Goal: Information Seeking & Learning: Learn about a topic

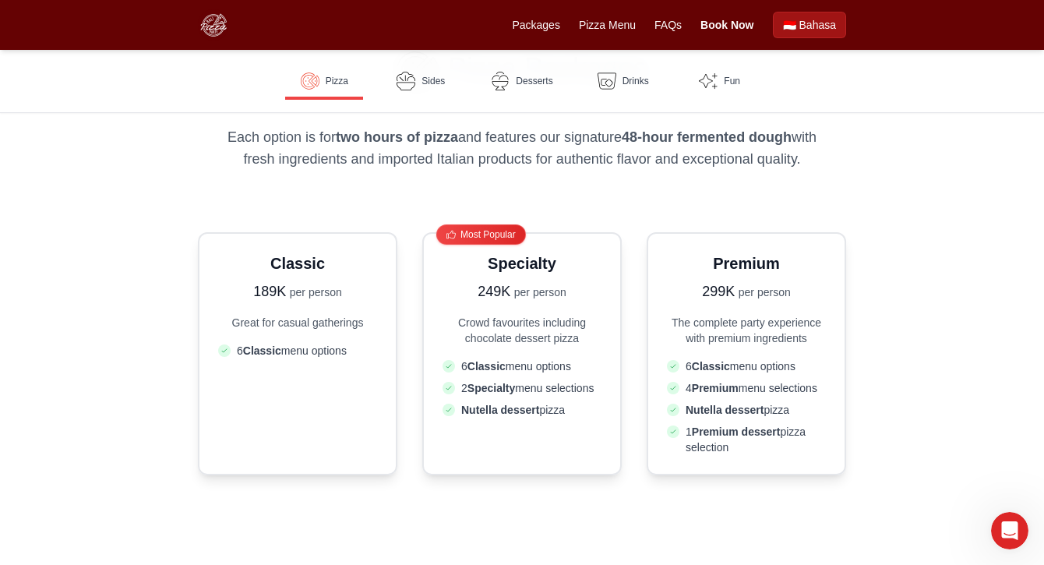
scroll to position [359, 0]
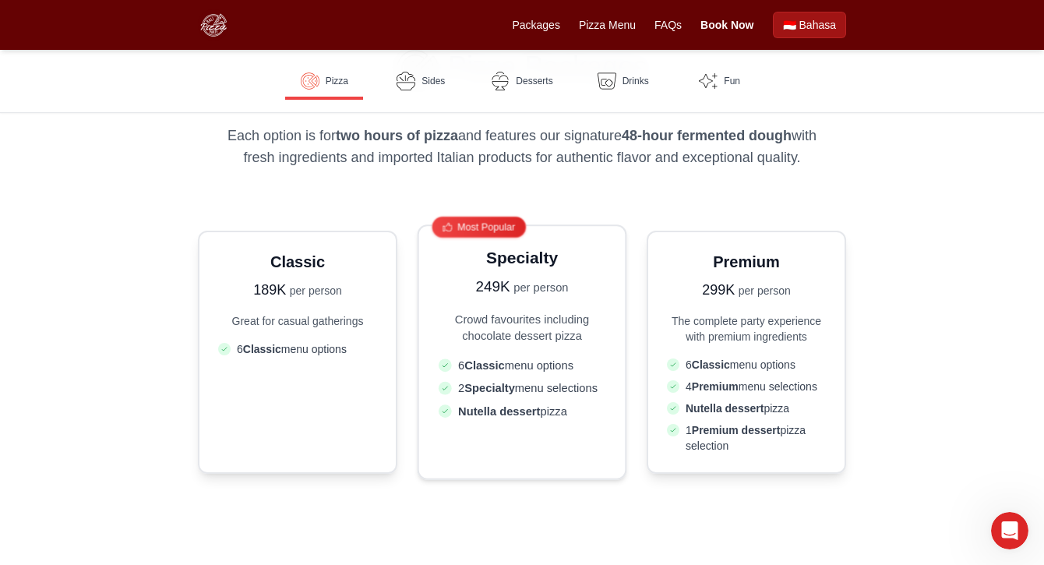
click at [503, 363] on strong "Classic" at bounding box center [484, 364] width 40 height 13
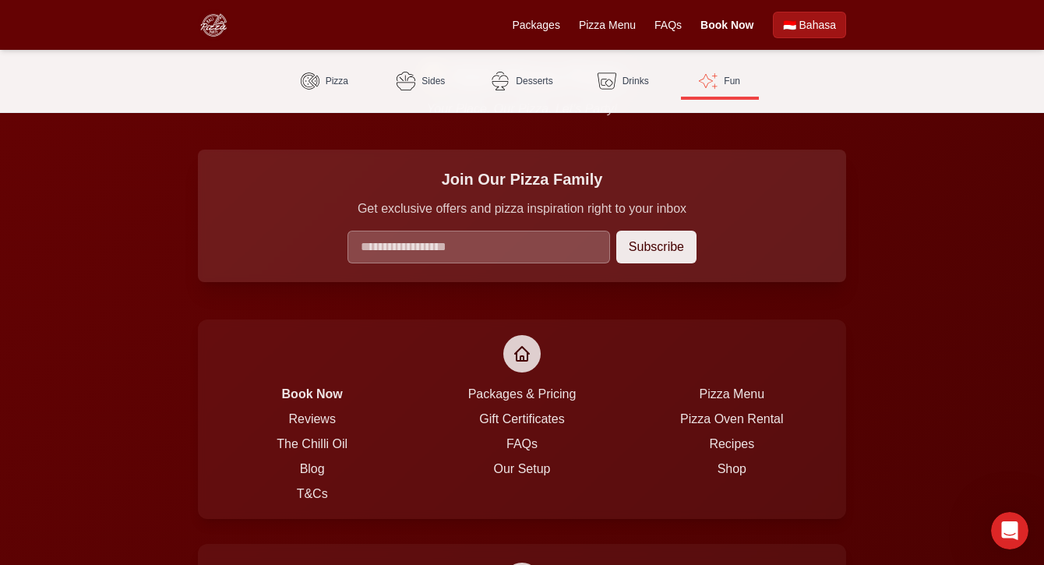
scroll to position [3806, 0]
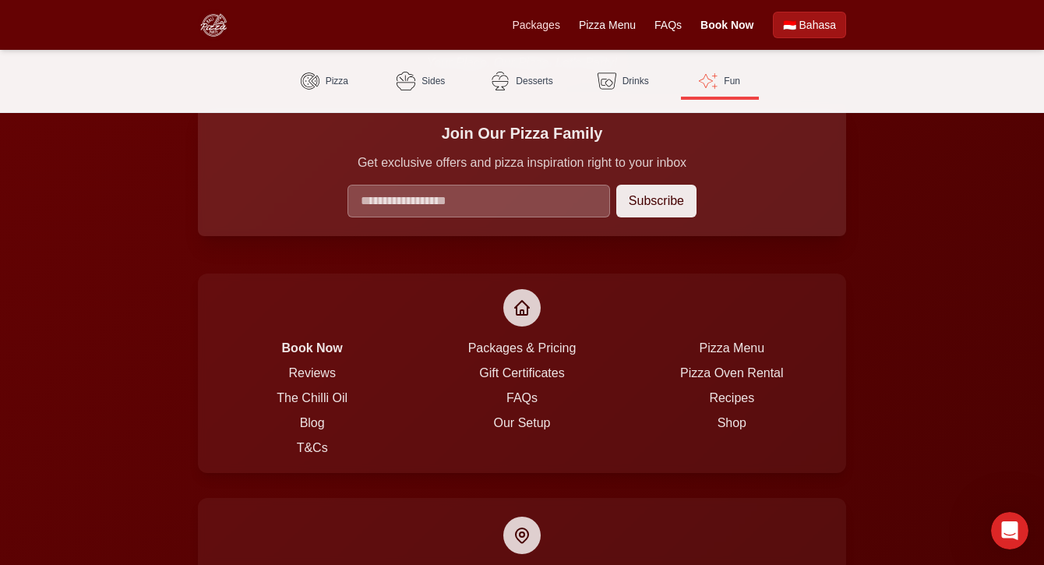
click at [542, 28] on link "Packages" at bounding box center [536, 25] width 48 height 16
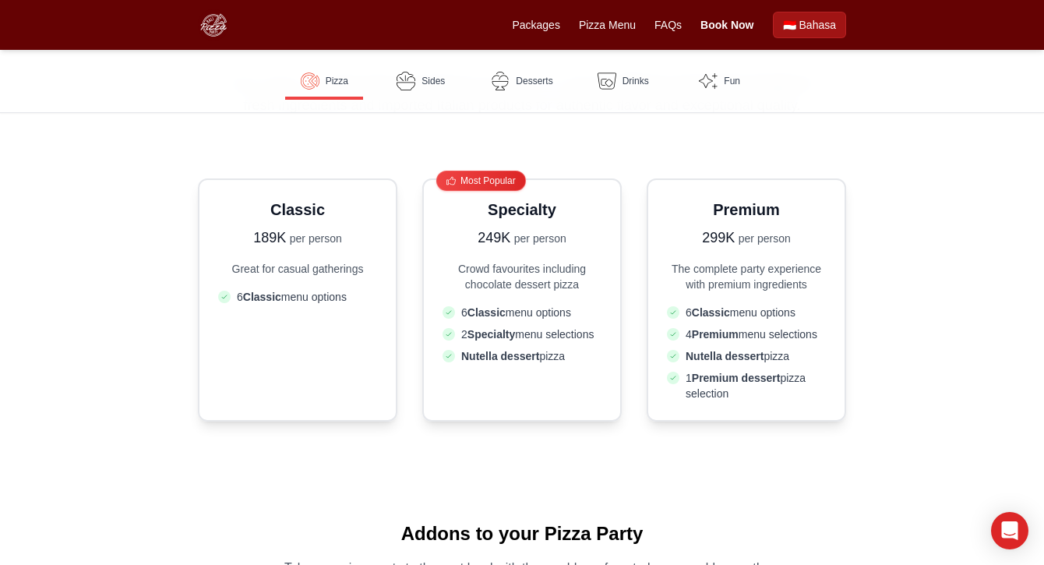
scroll to position [447, 0]
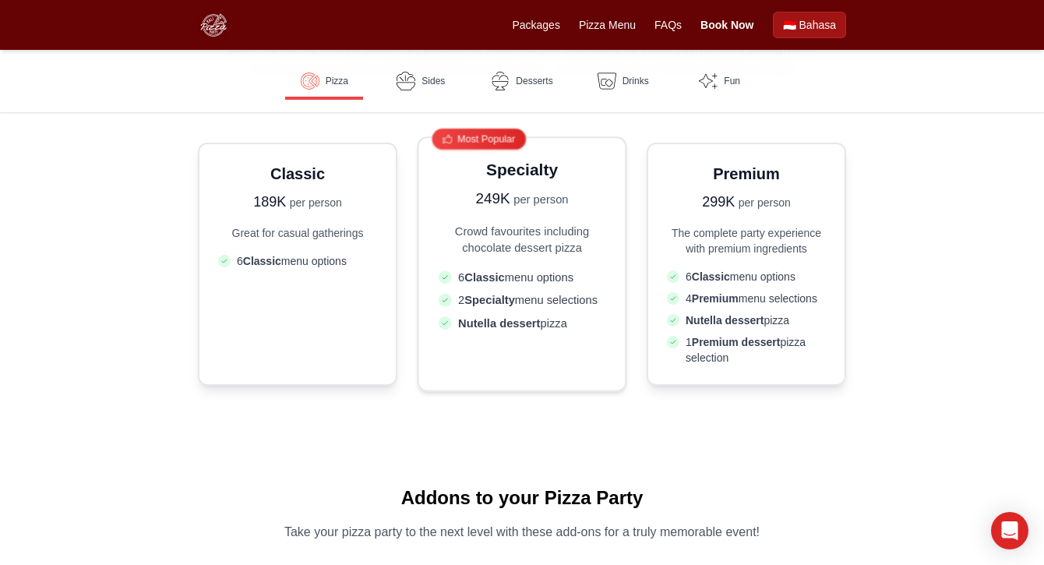
click at [501, 183] on div "Specialty 249K per person" at bounding box center [522, 184] width 167 height 52
click at [520, 278] on span "6 Classic menu options" at bounding box center [515, 277] width 115 height 16
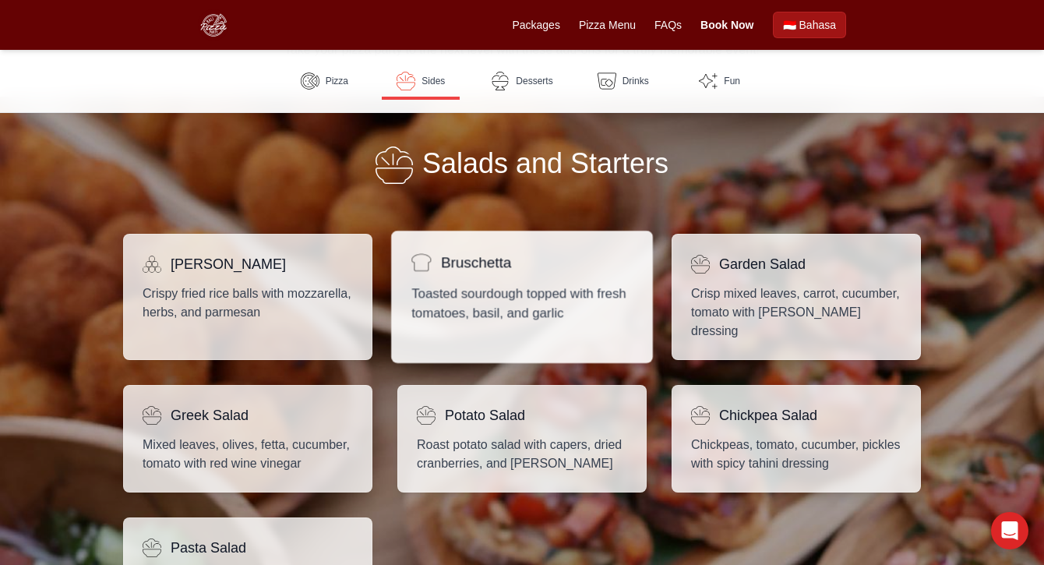
scroll to position [940, 0]
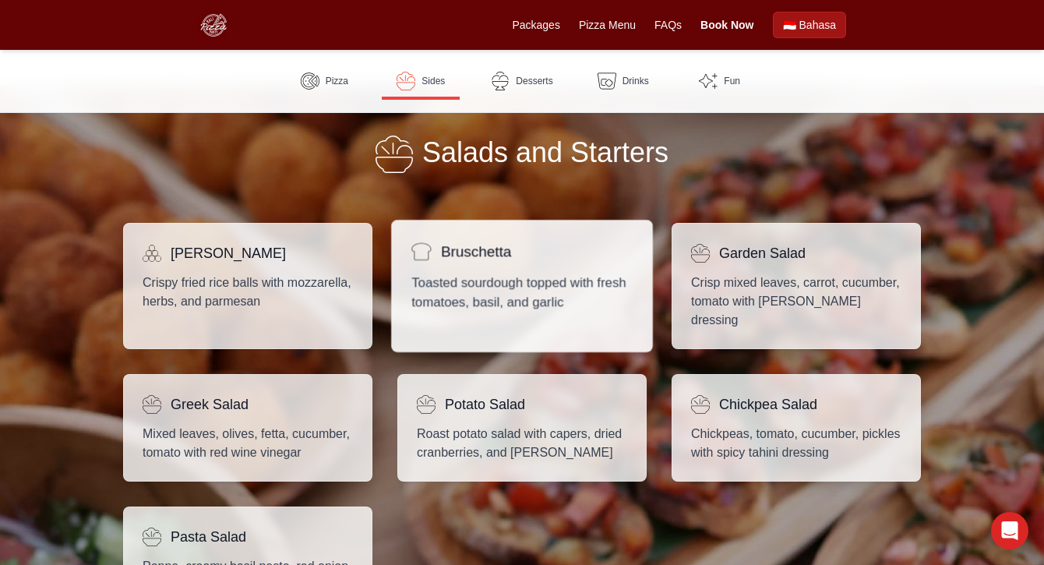
click at [442, 311] on p "Toasted sourdough topped with fresh tomatoes, basil, and garlic" at bounding box center [521, 292] width 221 height 39
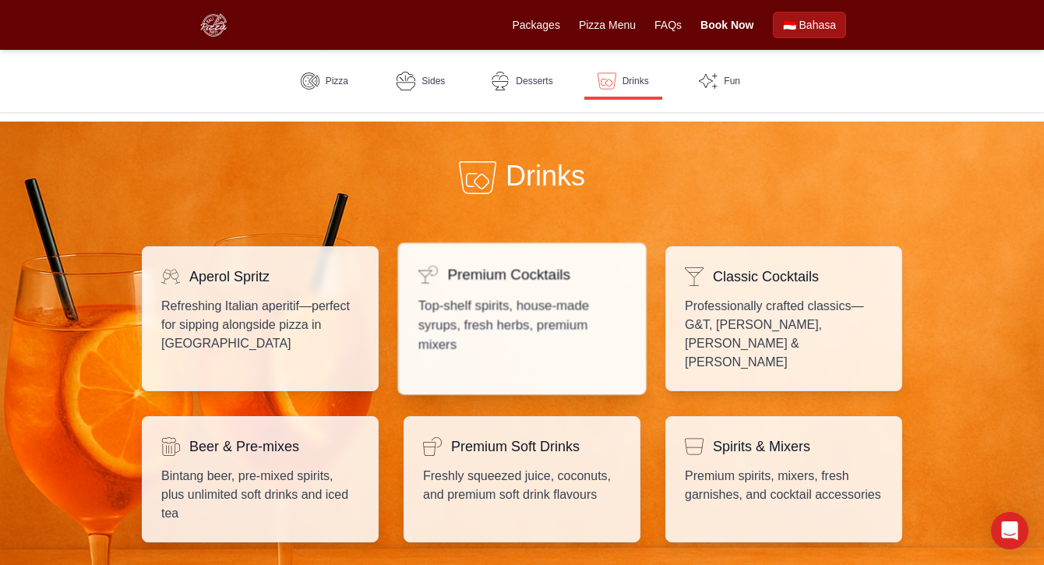
scroll to position [2239, 0]
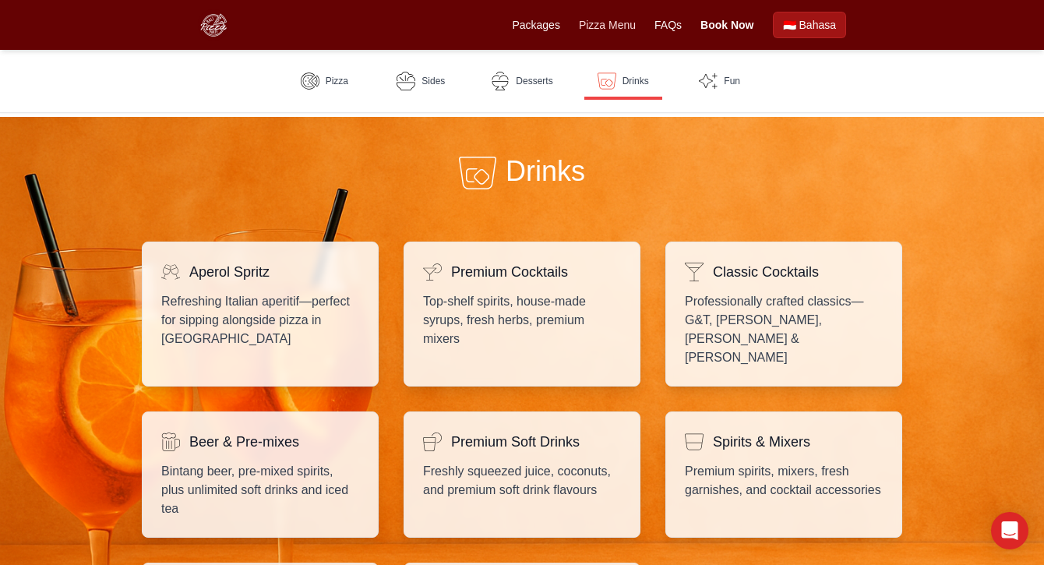
click at [620, 29] on link "Pizza Menu" at bounding box center [607, 25] width 57 height 16
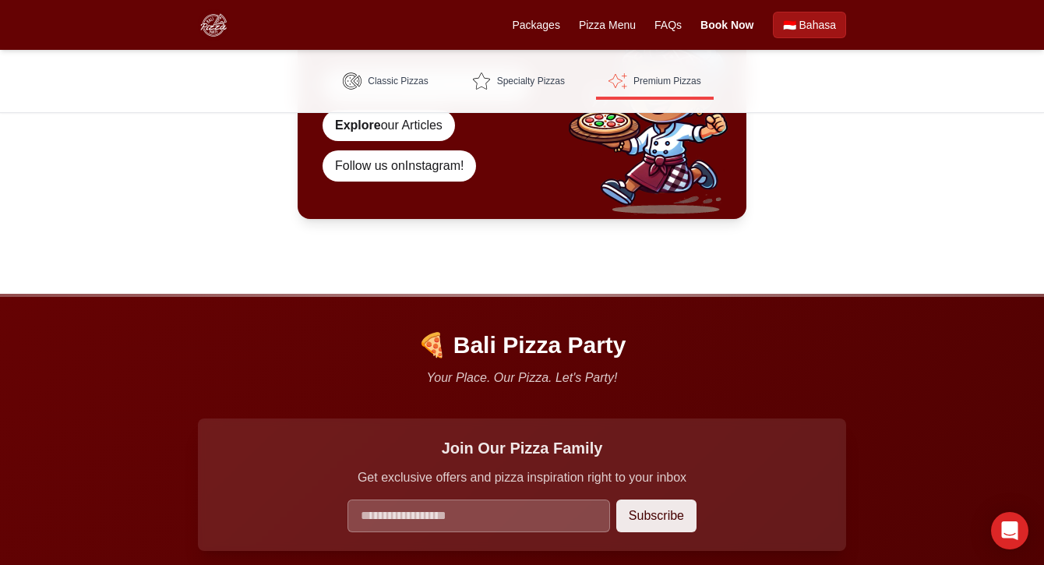
scroll to position [2797, 0]
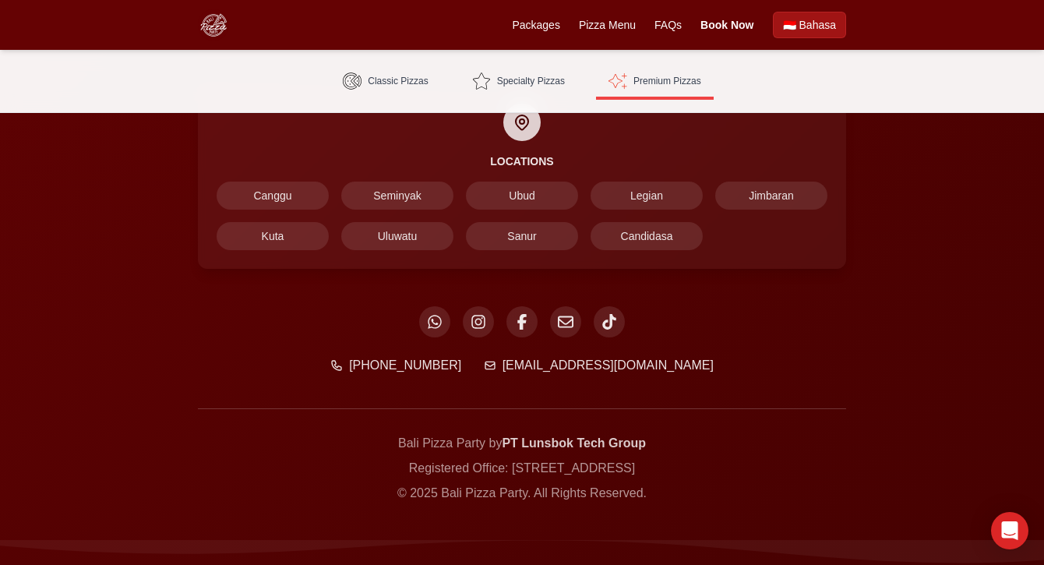
scroll to position [3538, 0]
click at [440, 326] on icon at bounding box center [434, 321] width 15 height 15
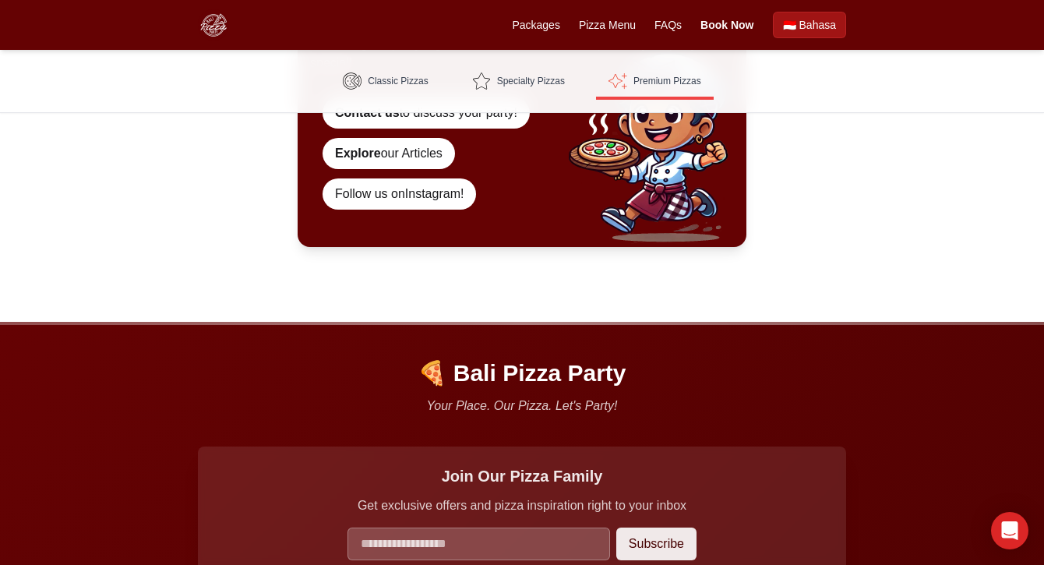
scroll to position [2498, 0]
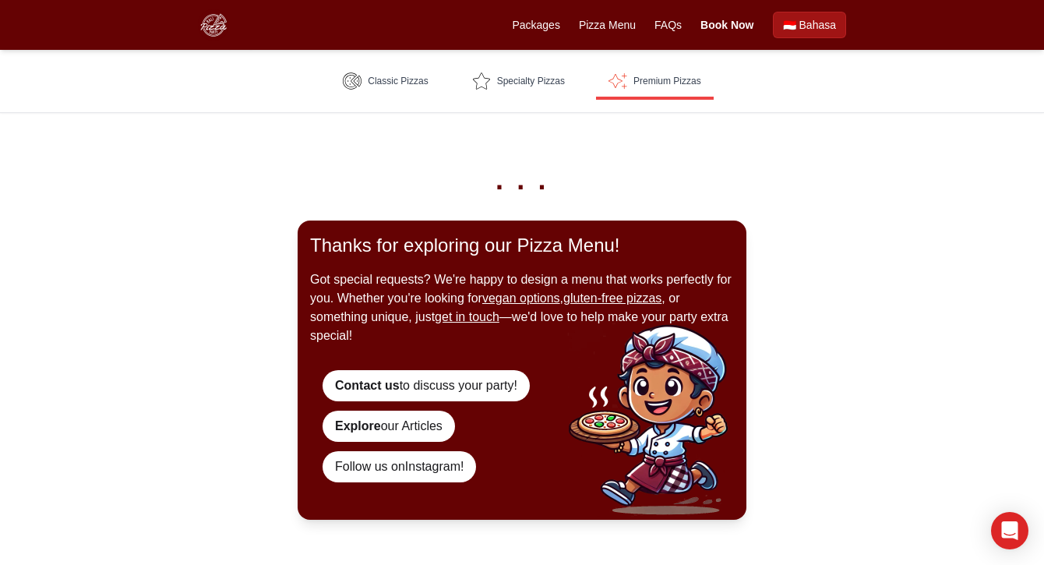
click at [608, 34] on div "Packages Pizza Menu FAQs Book Now 🇮🇩 Bahasa" at bounding box center [679, 25] width 334 height 26
click at [611, 29] on link "Pizza Menu" at bounding box center [607, 25] width 57 height 16
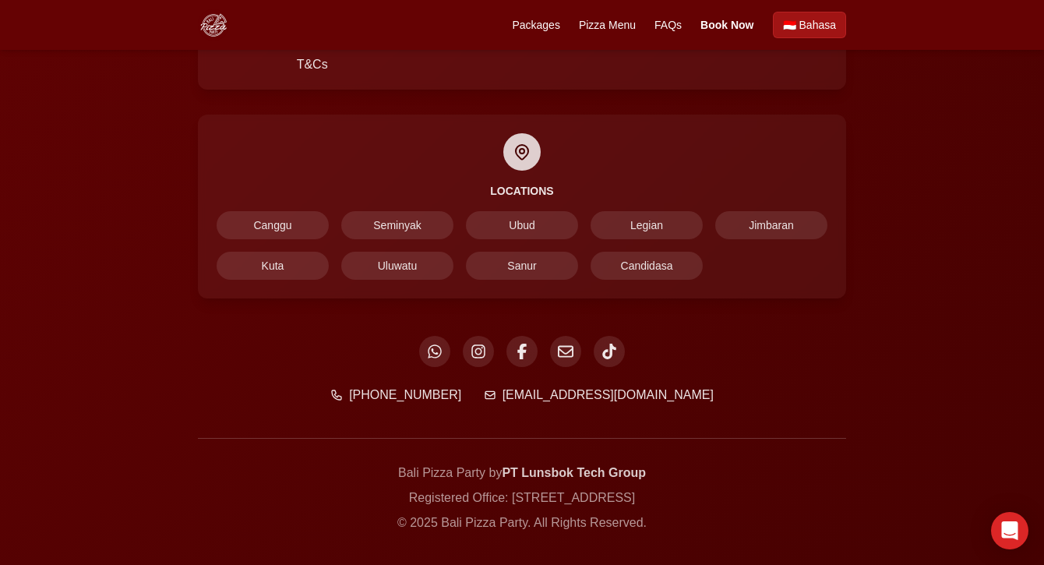
scroll to position [2438, 0]
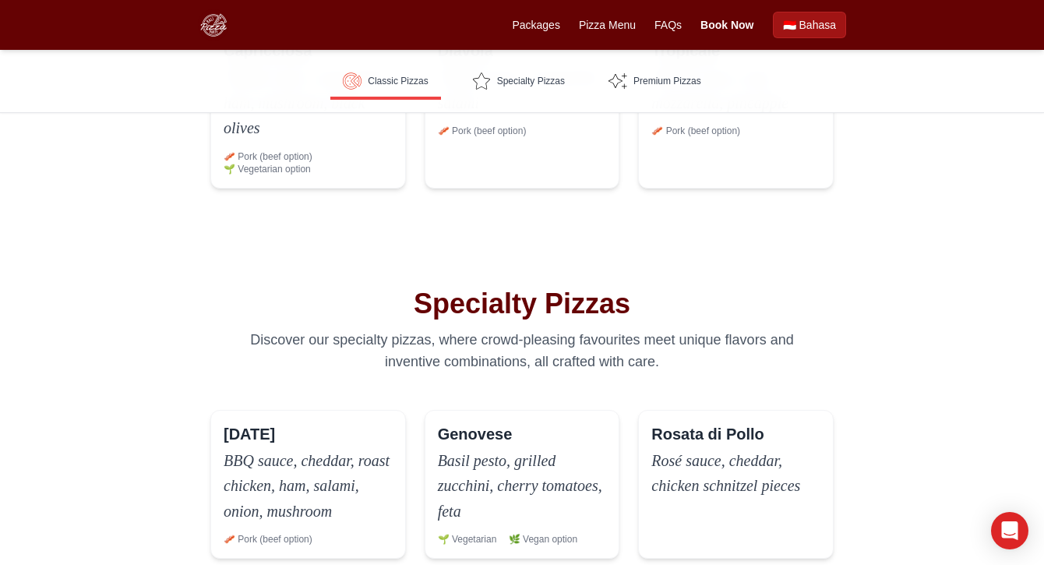
scroll to position [704, 1]
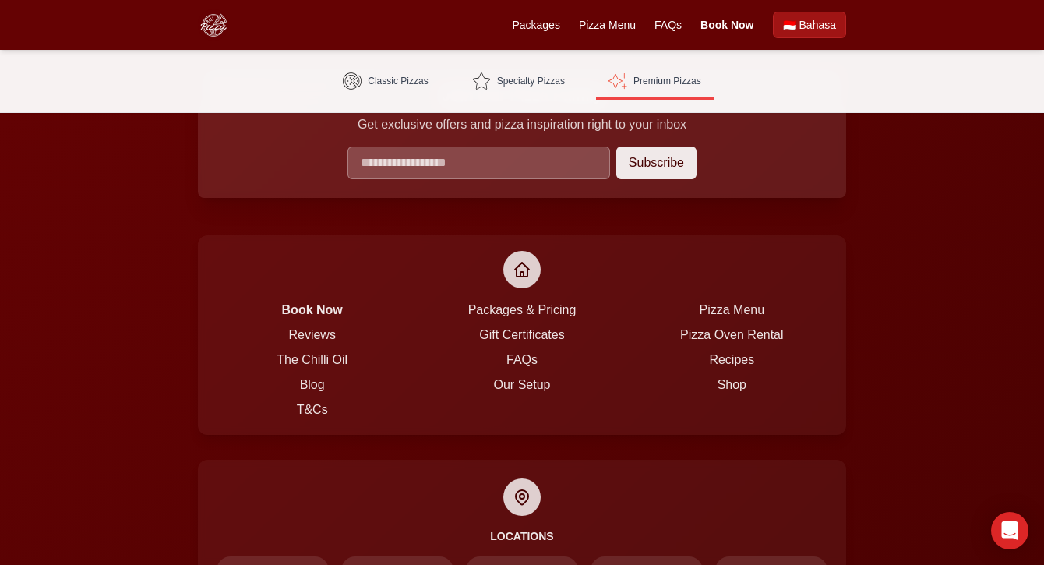
scroll to position [3137, 0]
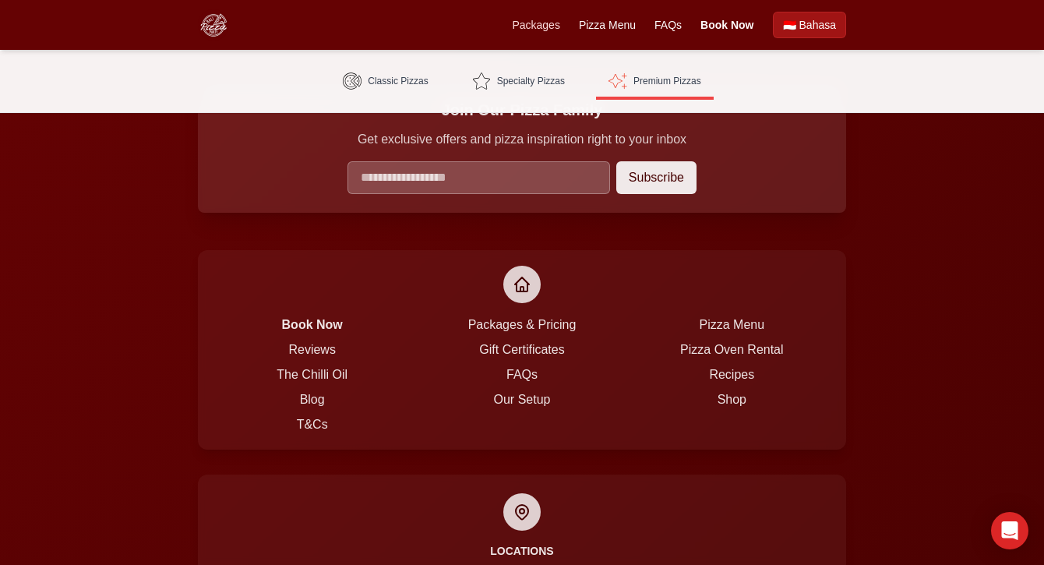
click at [549, 27] on link "Packages" at bounding box center [536, 25] width 48 height 16
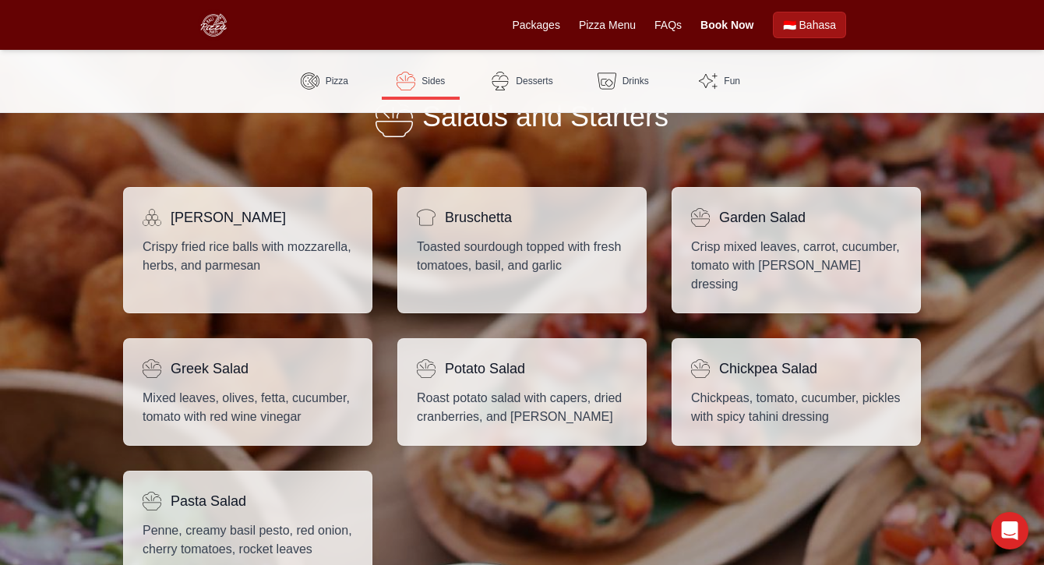
scroll to position [938, 0]
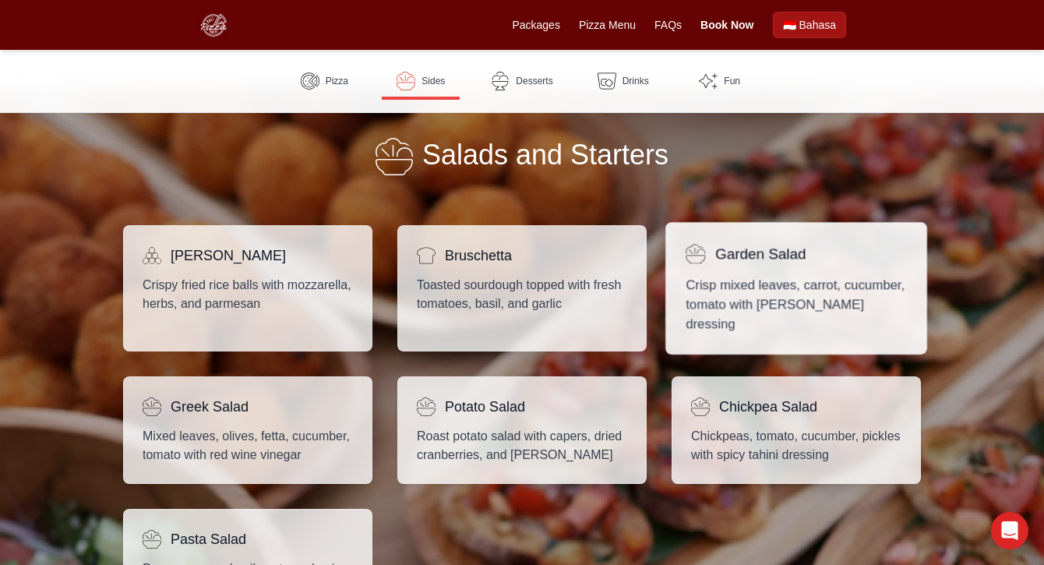
click at [782, 281] on p "Crisp mixed leaves, carrot, cucumber, tomato with [PERSON_NAME] dressing" at bounding box center [796, 304] width 221 height 59
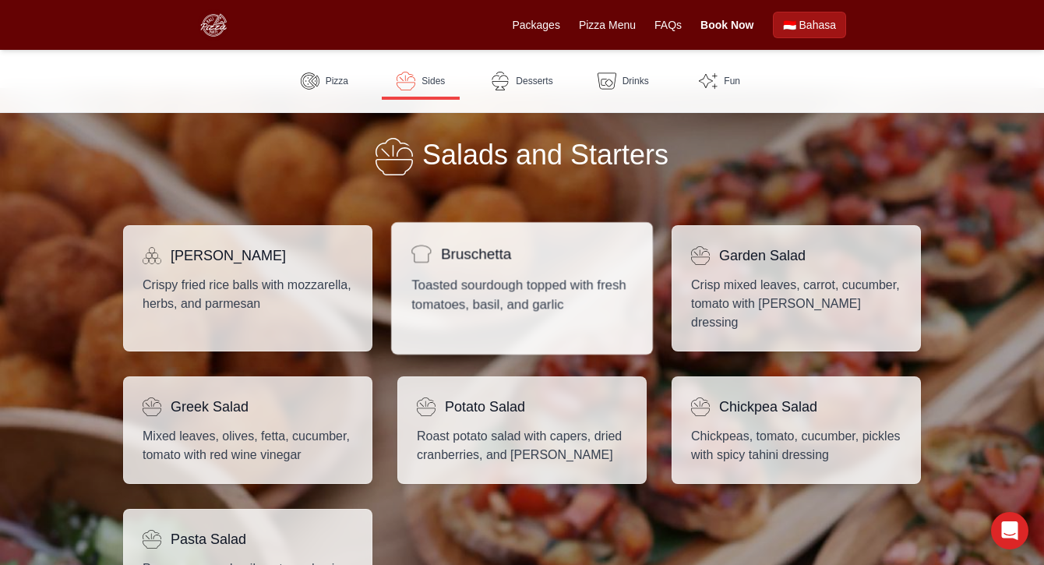
click at [517, 298] on p "Toasted sourdough topped with fresh tomatoes, basil, and garlic" at bounding box center [521, 294] width 221 height 39
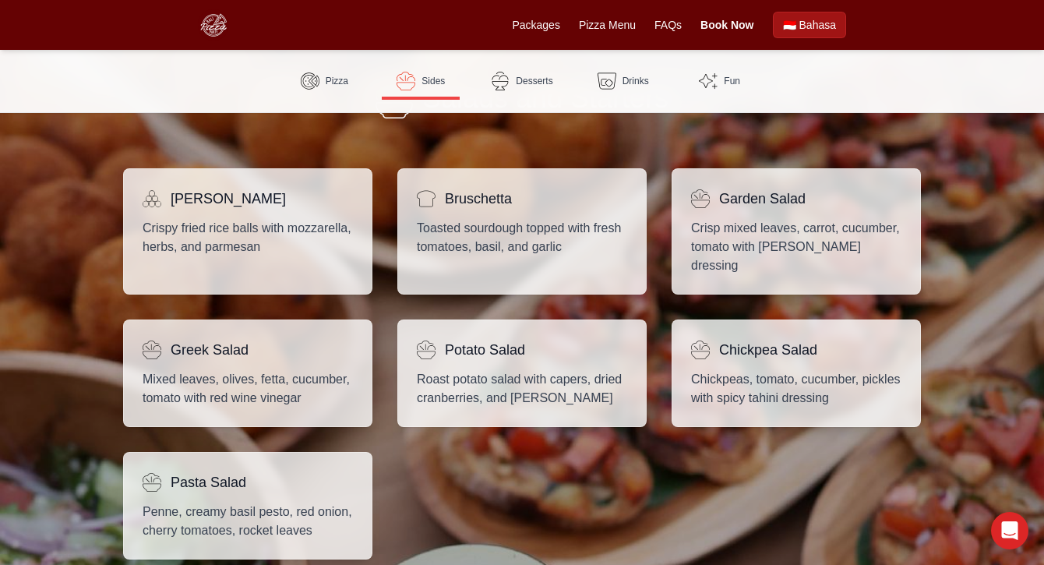
scroll to position [996, 0]
